Goal: Navigation & Orientation: Find specific page/section

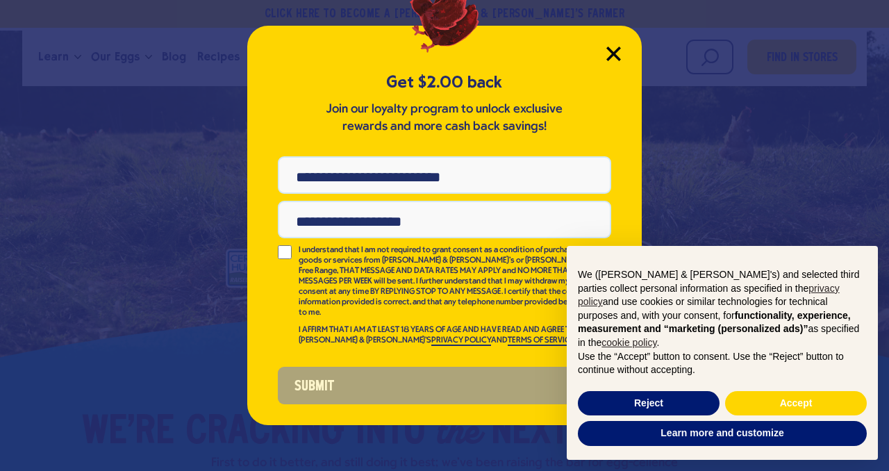
click at [614, 47] on icon "Close Modal" at bounding box center [613, 54] width 15 height 15
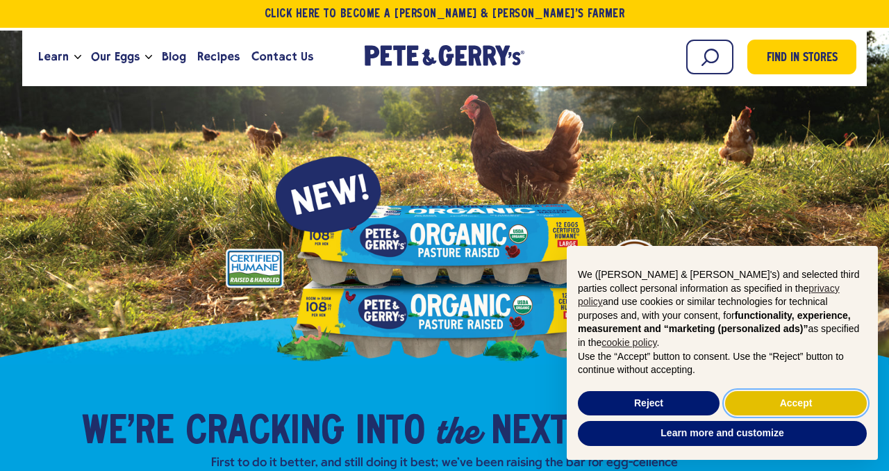
click at [786, 402] on button "Accept" at bounding box center [796, 403] width 142 height 25
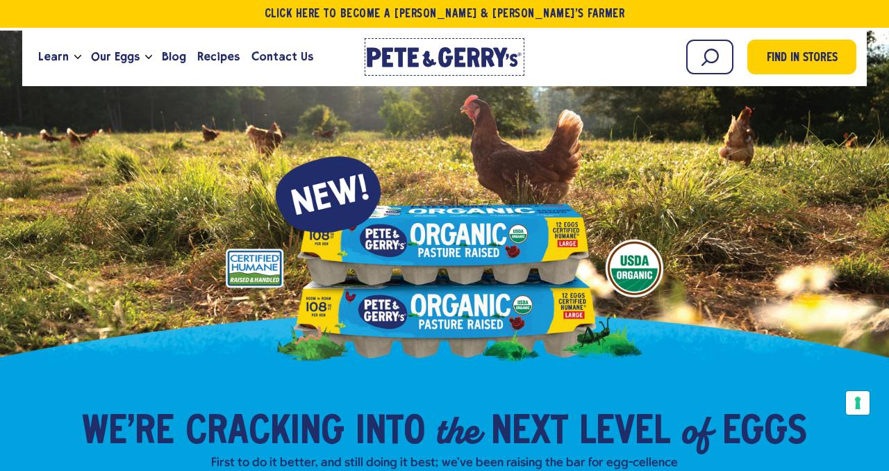
click at [465, 53] on icon "[PERSON_NAME] & [PERSON_NAME]'s Homepage" at bounding box center [444, 57] width 155 height 20
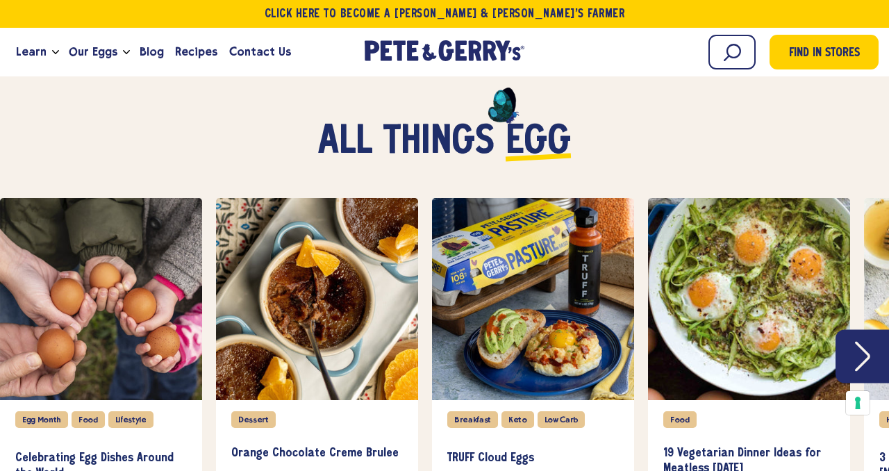
scroll to position [3530, 0]
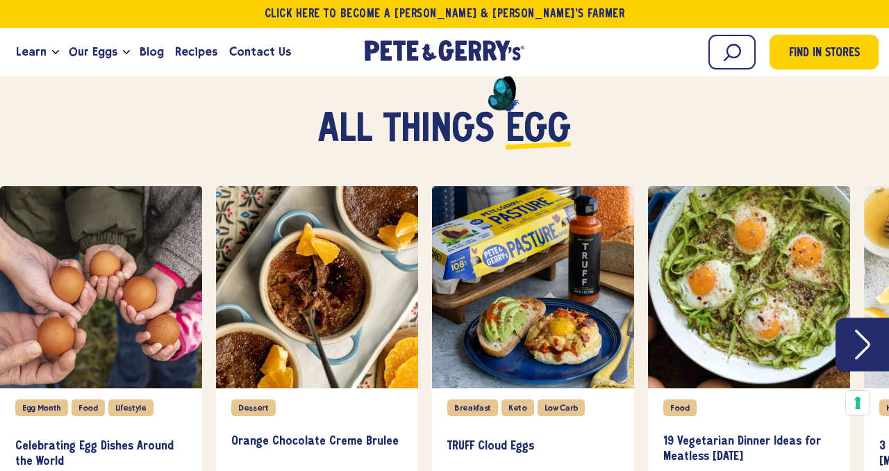
click at [864, 330] on icon "Next" at bounding box center [862, 345] width 15 height 30
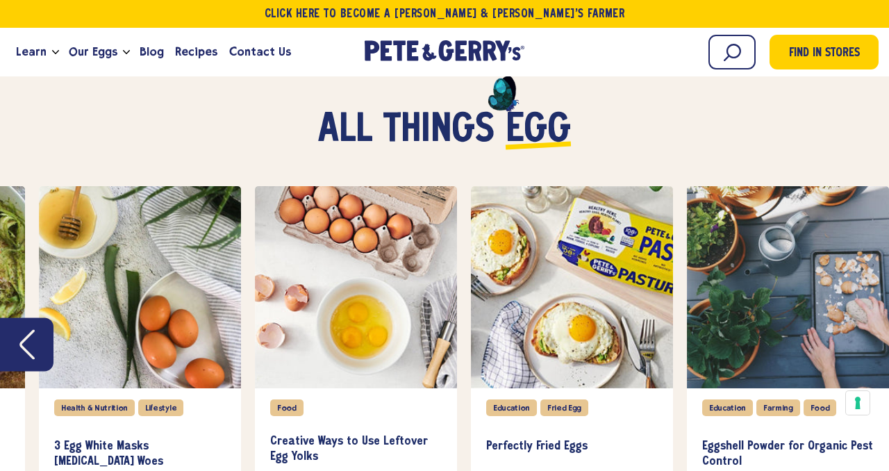
click at [864, 321] on div "slide 8 of 8" at bounding box center [788, 287] width 202 height 202
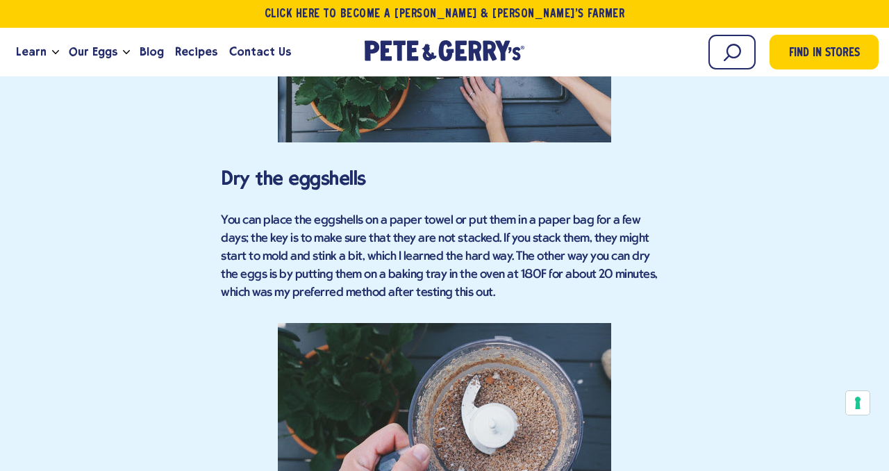
scroll to position [2496, 0]
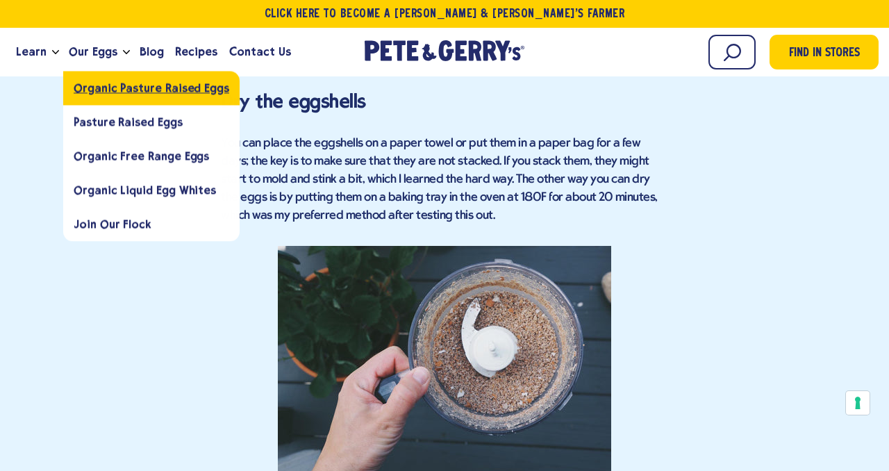
click at [108, 94] on link "Organic Pasture Raised Eggs" at bounding box center [151, 88] width 176 height 34
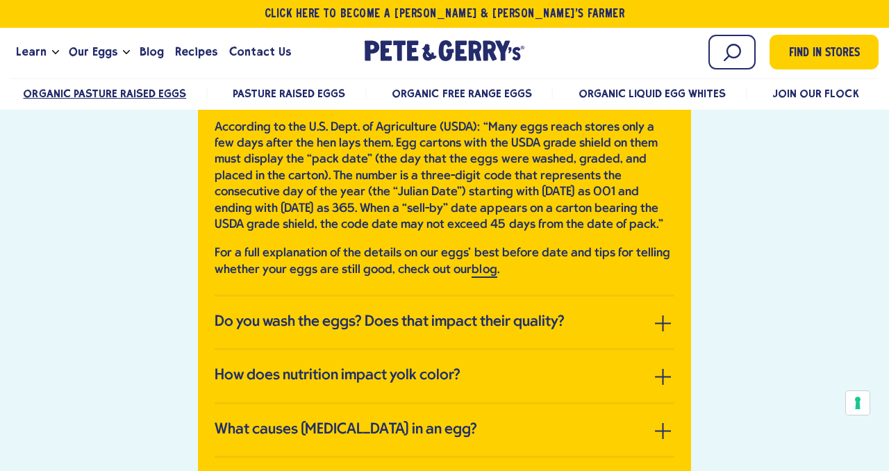
scroll to position [2900, 0]
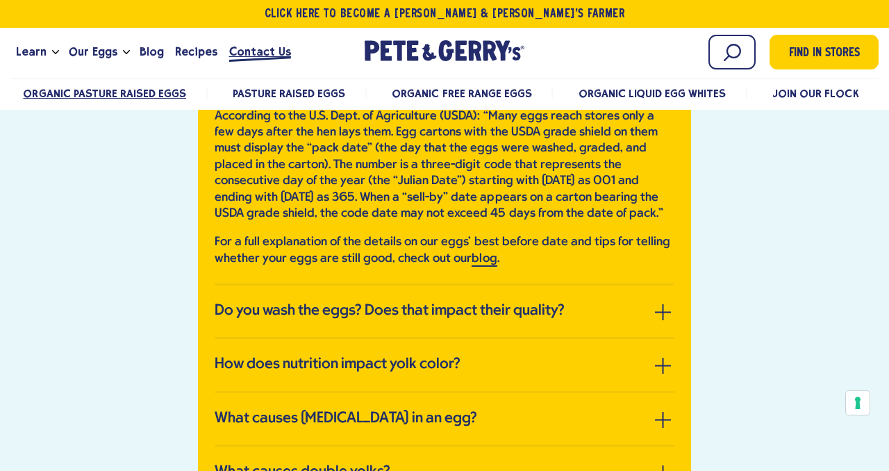
click at [250, 58] on span "Contact Us" at bounding box center [260, 51] width 62 height 17
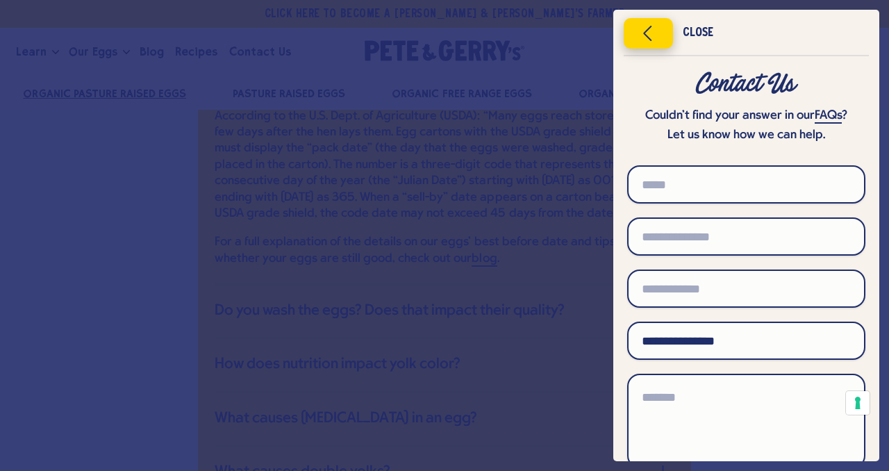
click at [650, 30] on icon "Close menu" at bounding box center [647, 33] width 35 height 21
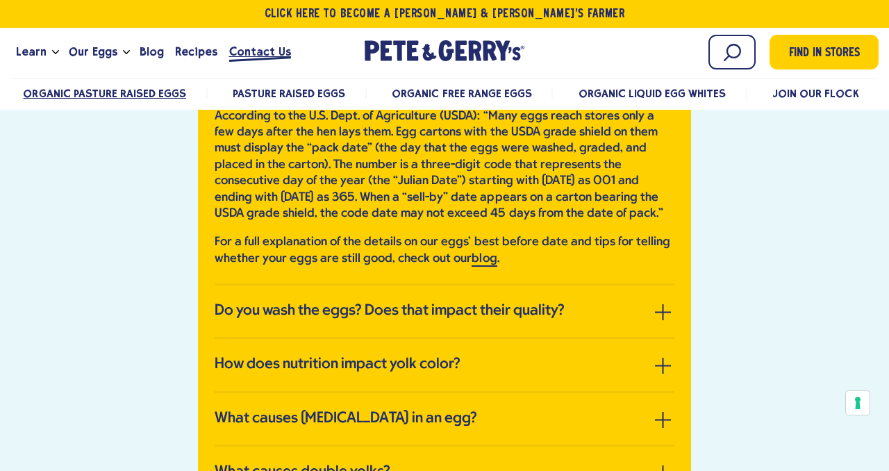
click at [270, 51] on span "Contact Us" at bounding box center [260, 51] width 62 height 17
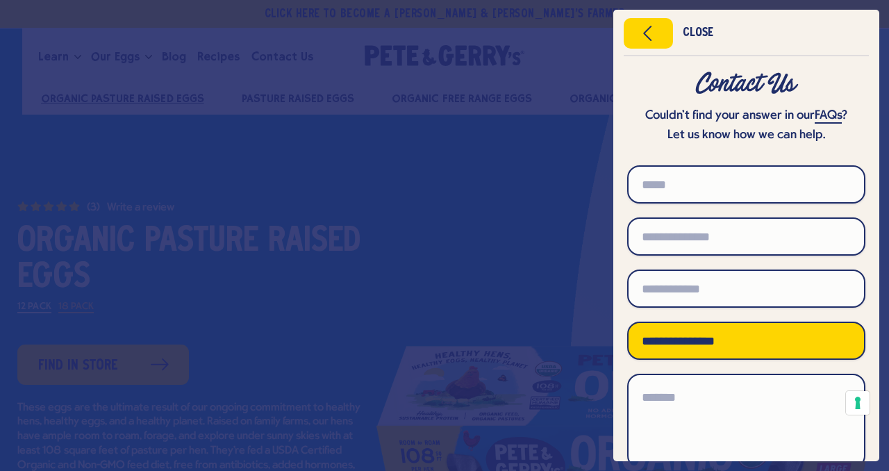
click at [812, 347] on select "**********" at bounding box center [746, 340] width 238 height 38
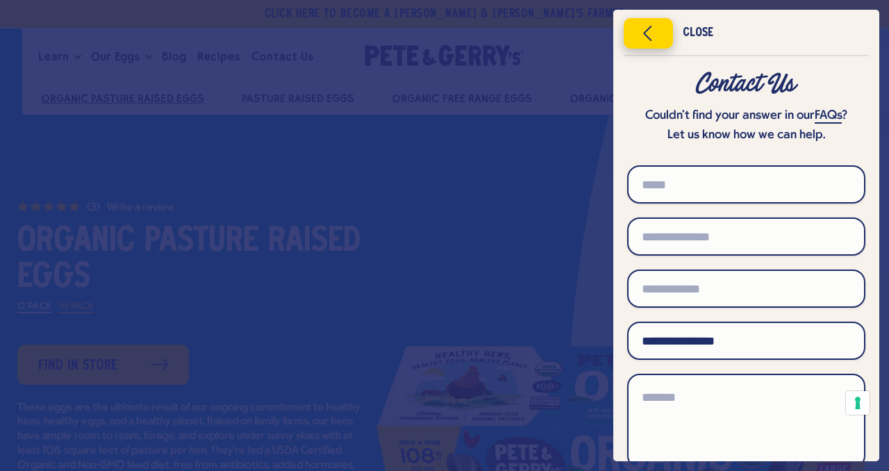
click at [645, 37] on icon "Close menu" at bounding box center [647, 33] width 35 height 21
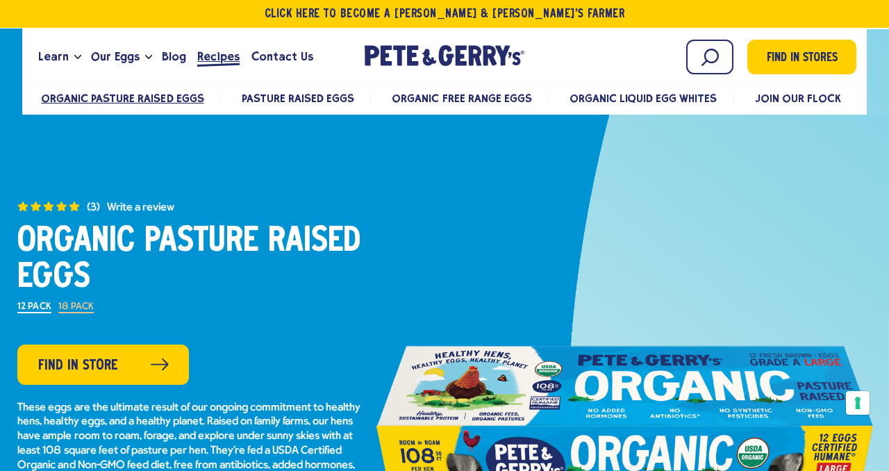
click at [221, 61] on span "Recipes" at bounding box center [218, 56] width 42 height 17
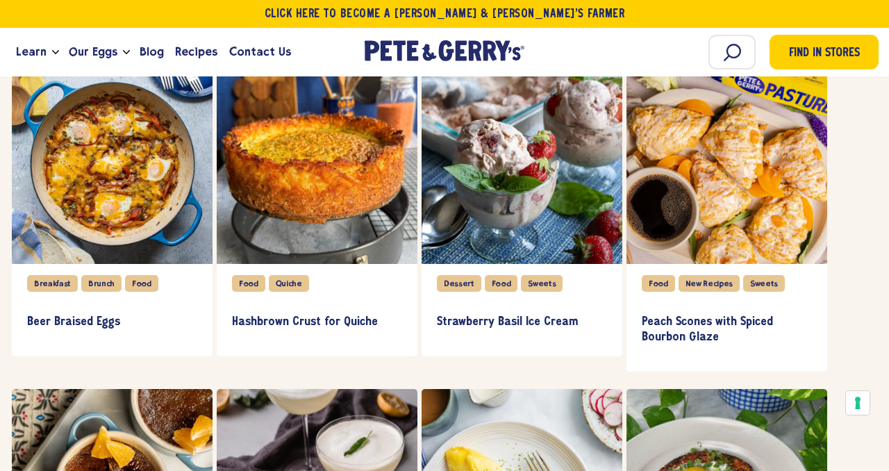
scroll to position [979, 0]
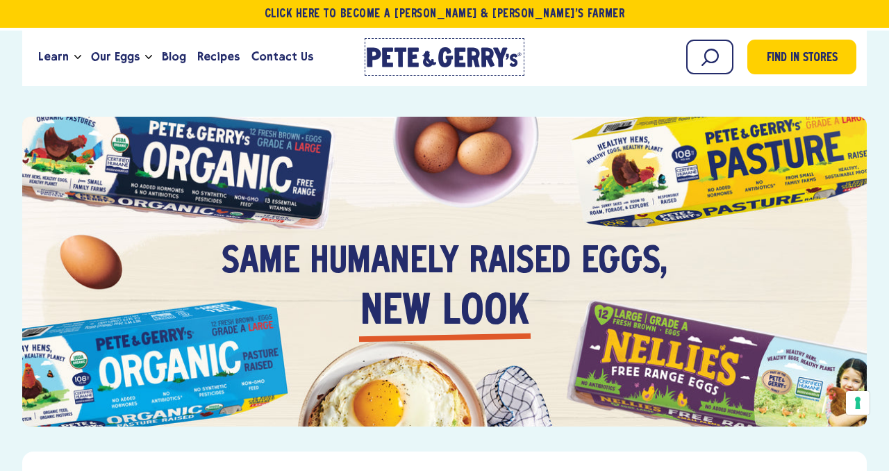
click at [458, 58] on icon at bounding box center [460, 57] width 11 height 19
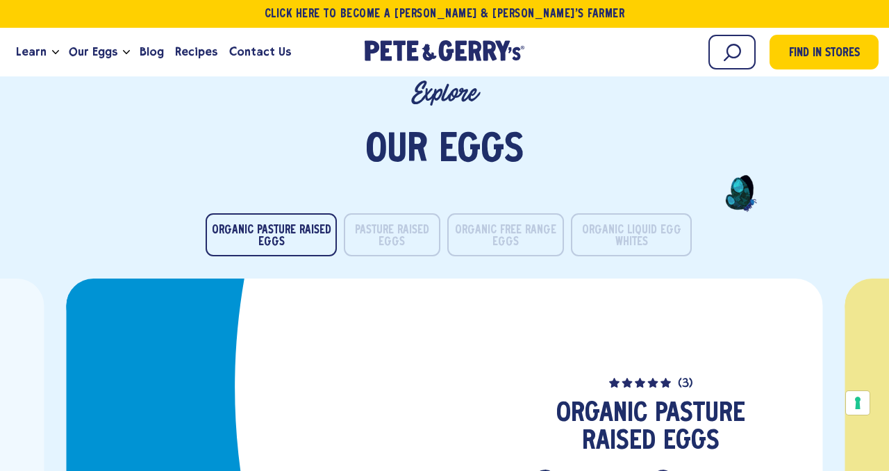
scroll to position [2648, 0]
